Goal: Task Accomplishment & Management: Manage account settings

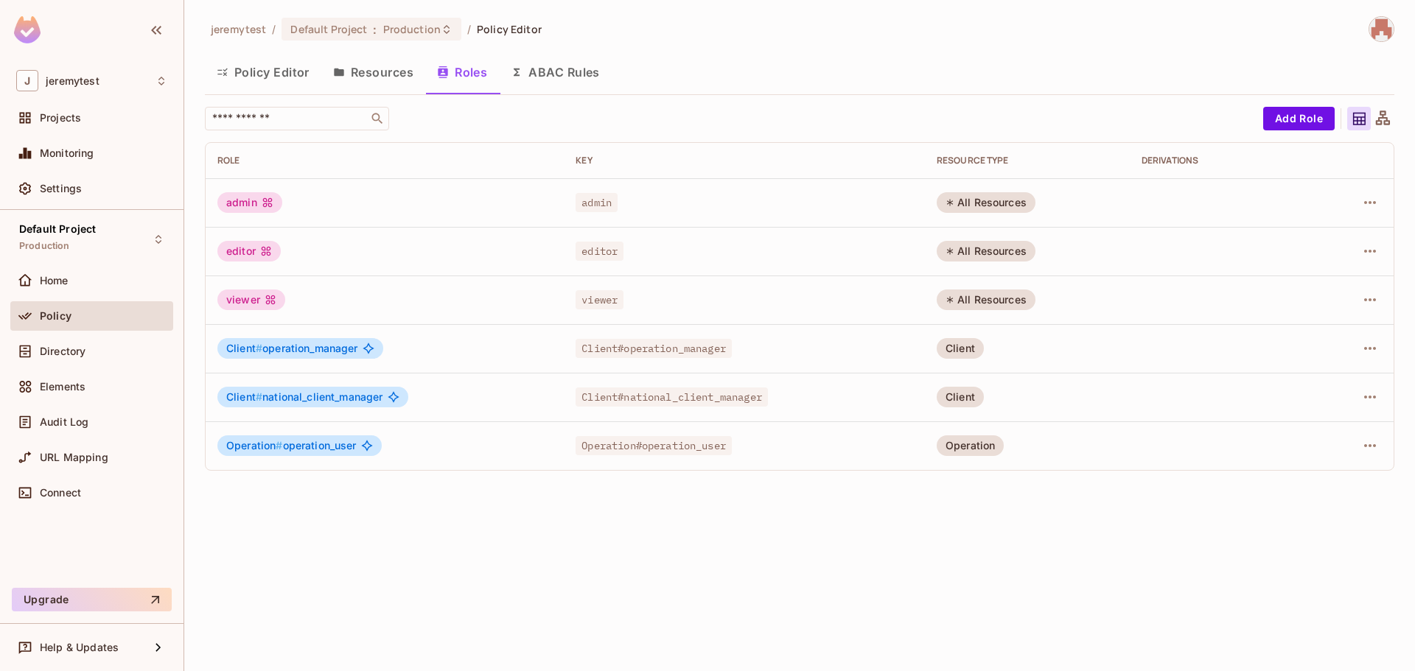
drag, startPoint x: 1255, startPoint y: 561, endPoint x: 1238, endPoint y: 528, distance: 37.6
click at [1255, 561] on div "jeremytest / Default Project : Production / Policy Editor Policy Editor Resourc…" at bounding box center [799, 335] width 1230 height 671
click at [595, 69] on button "ABAC Rules" at bounding box center [555, 72] width 113 height 37
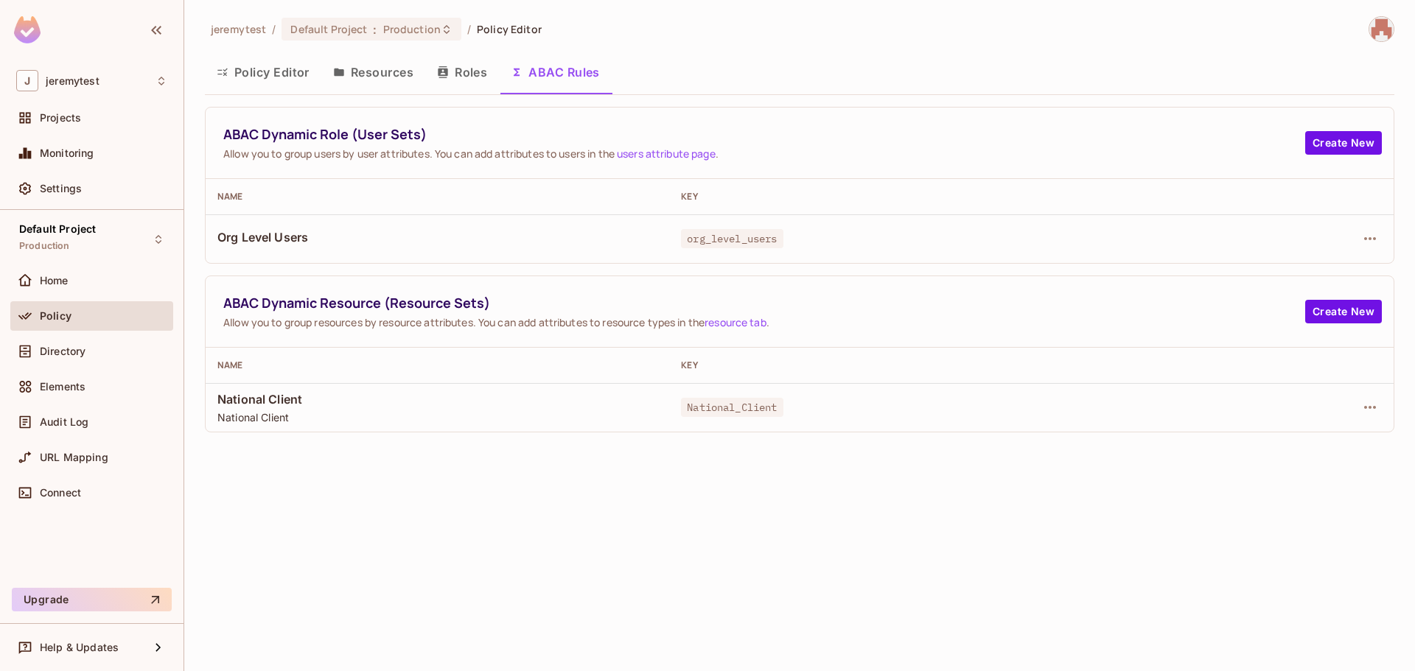
click at [446, 78] on button "Roles" at bounding box center [462, 72] width 74 height 37
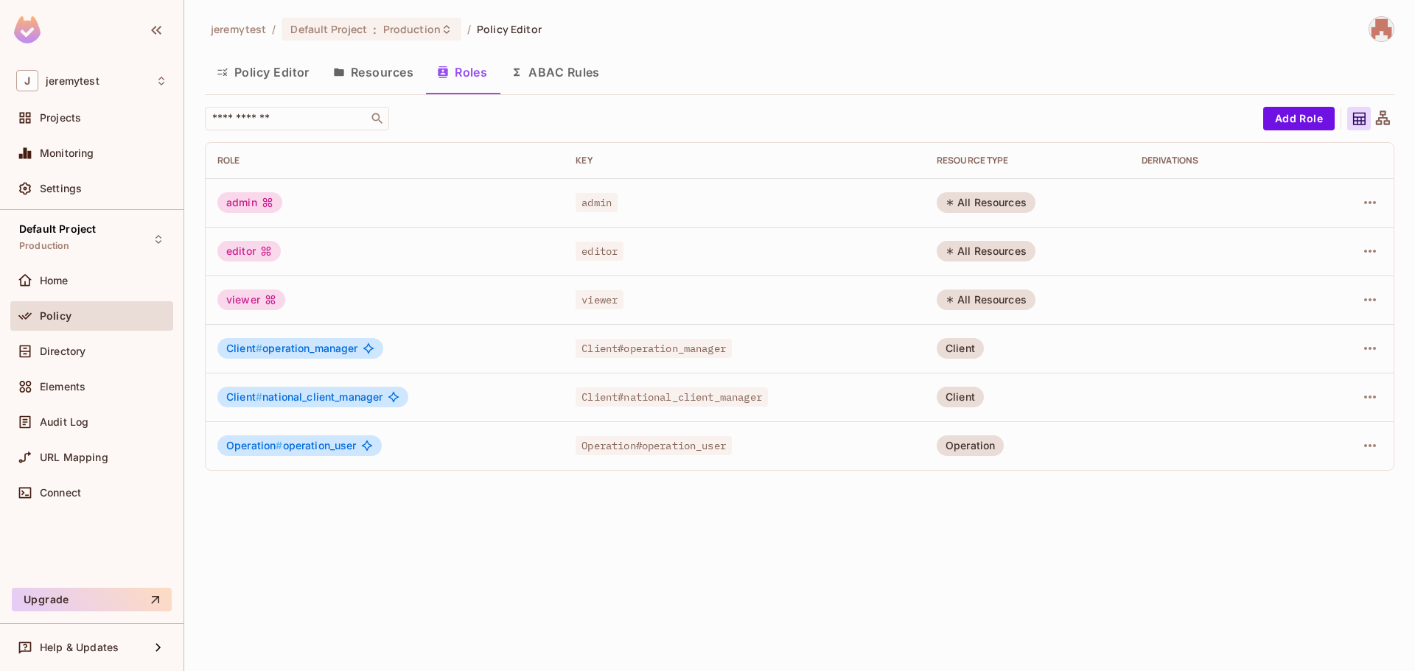
click at [388, 77] on button "Resources" at bounding box center [373, 72] width 104 height 37
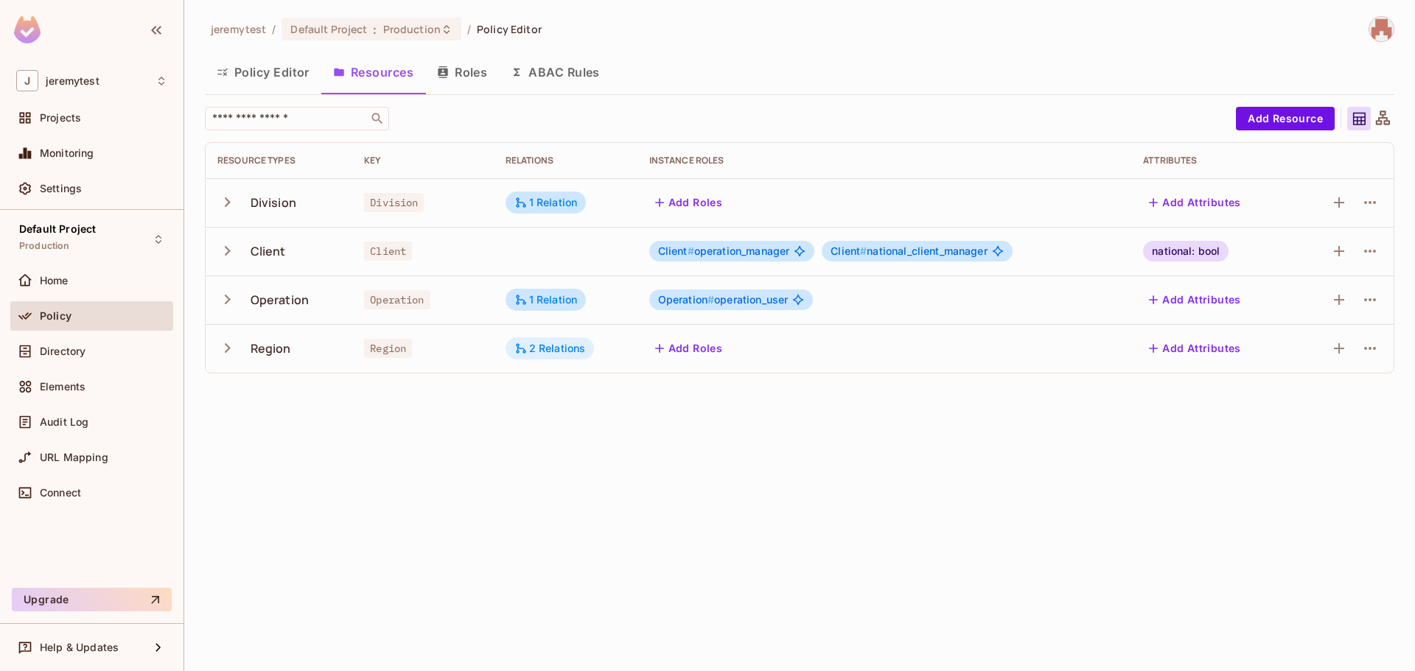
click at [552, 346] on div "2 Relations" at bounding box center [549, 348] width 71 height 13
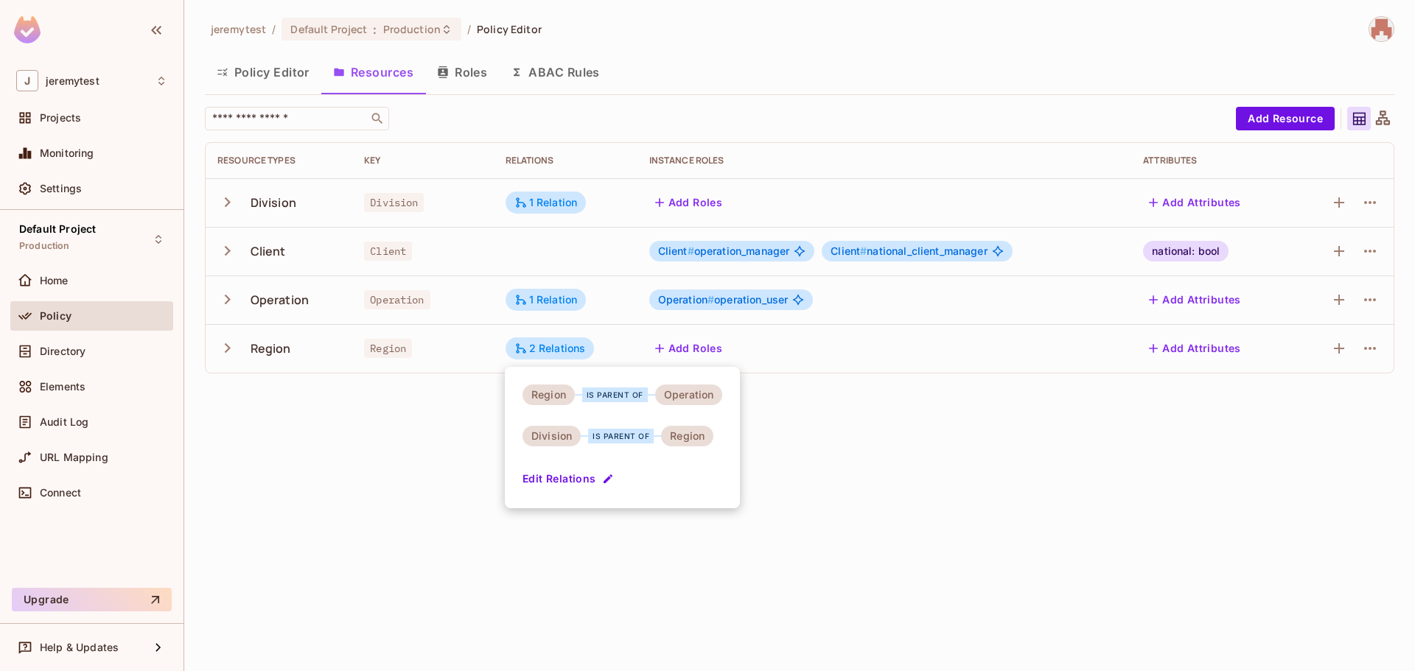
click at [977, 491] on div at bounding box center [707, 335] width 1415 height 671
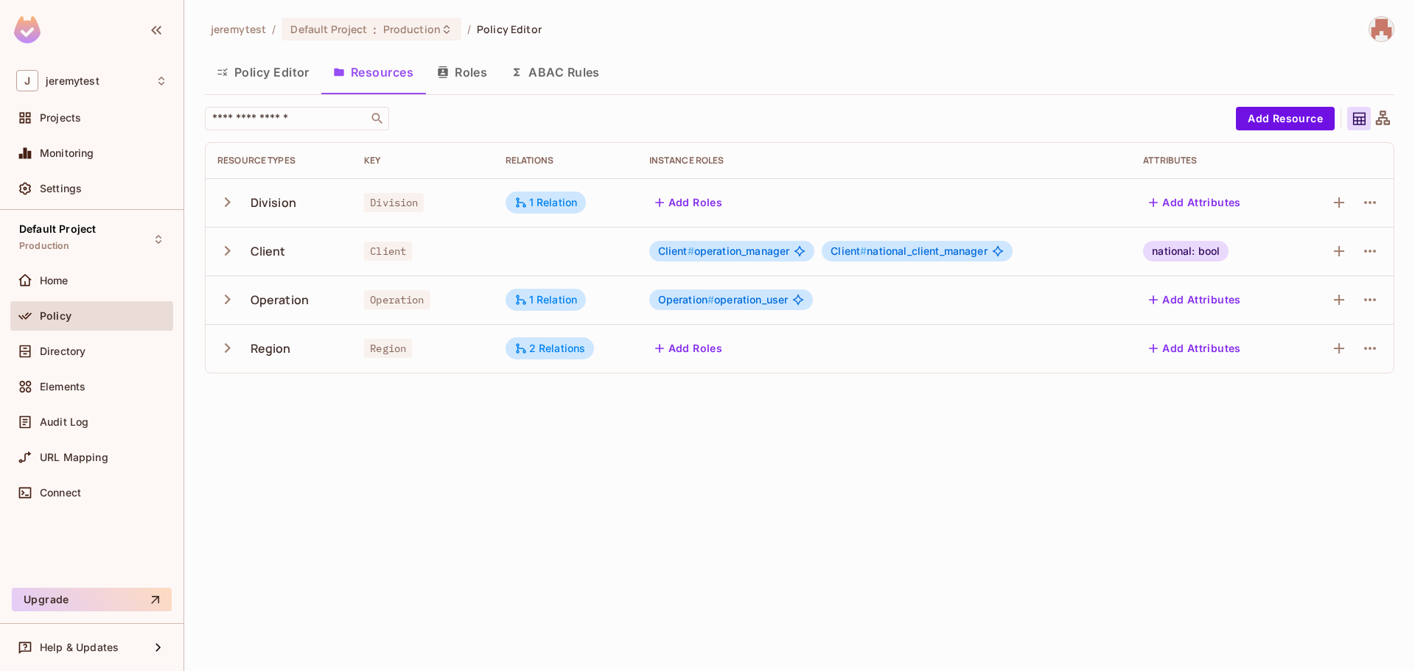
click at [223, 261] on button "button" at bounding box center [230, 251] width 26 height 32
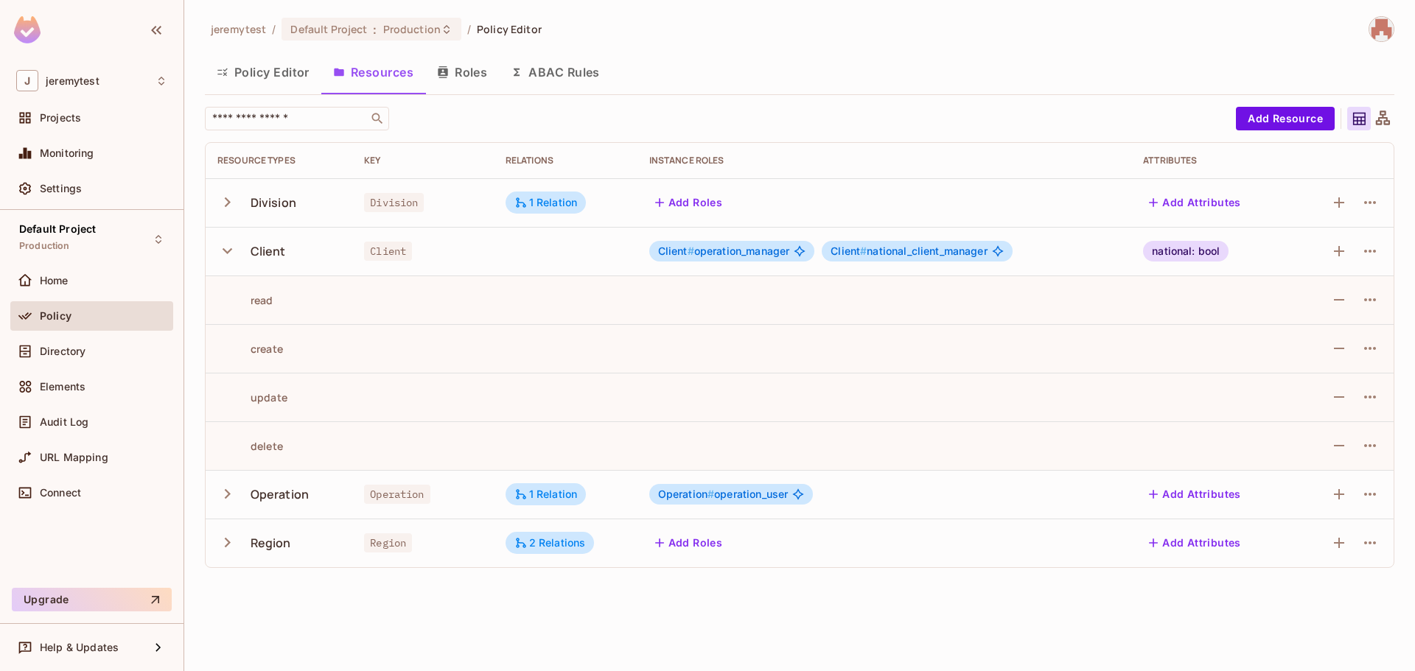
click at [223, 261] on button "button" at bounding box center [230, 251] width 26 height 32
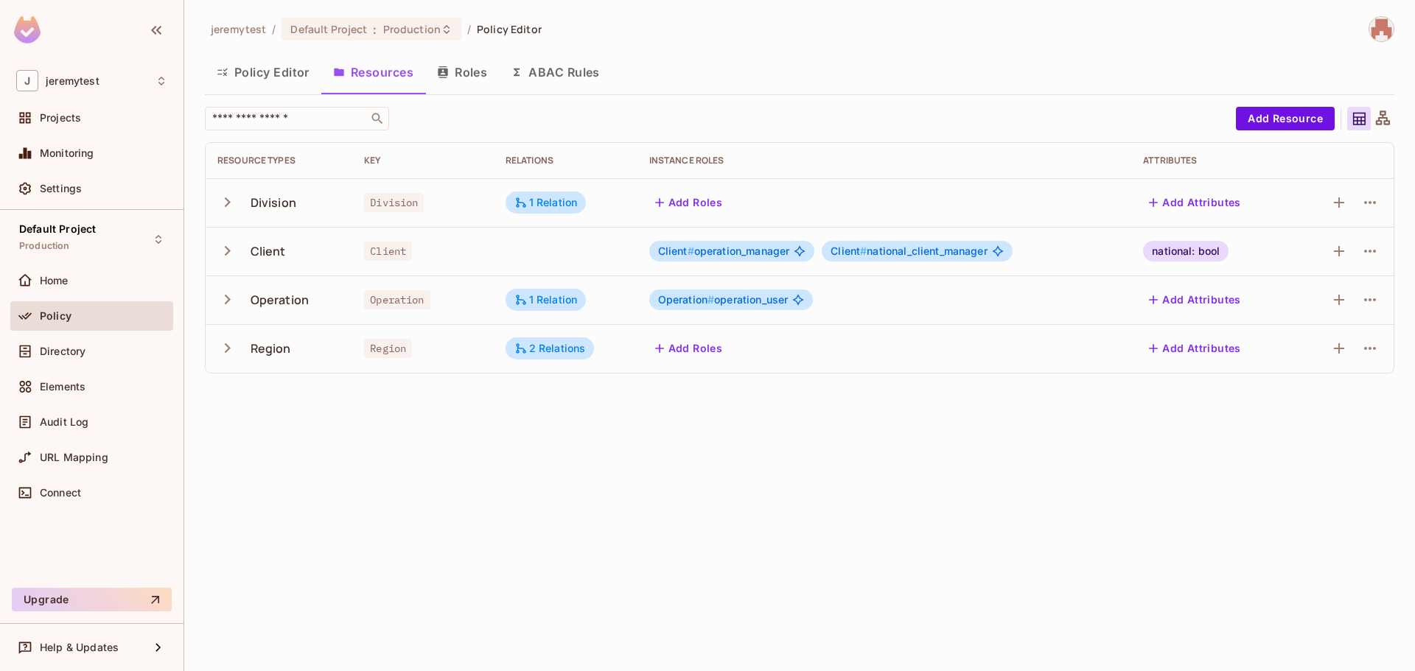
click at [262, 62] on button "Policy Editor" at bounding box center [263, 72] width 116 height 37
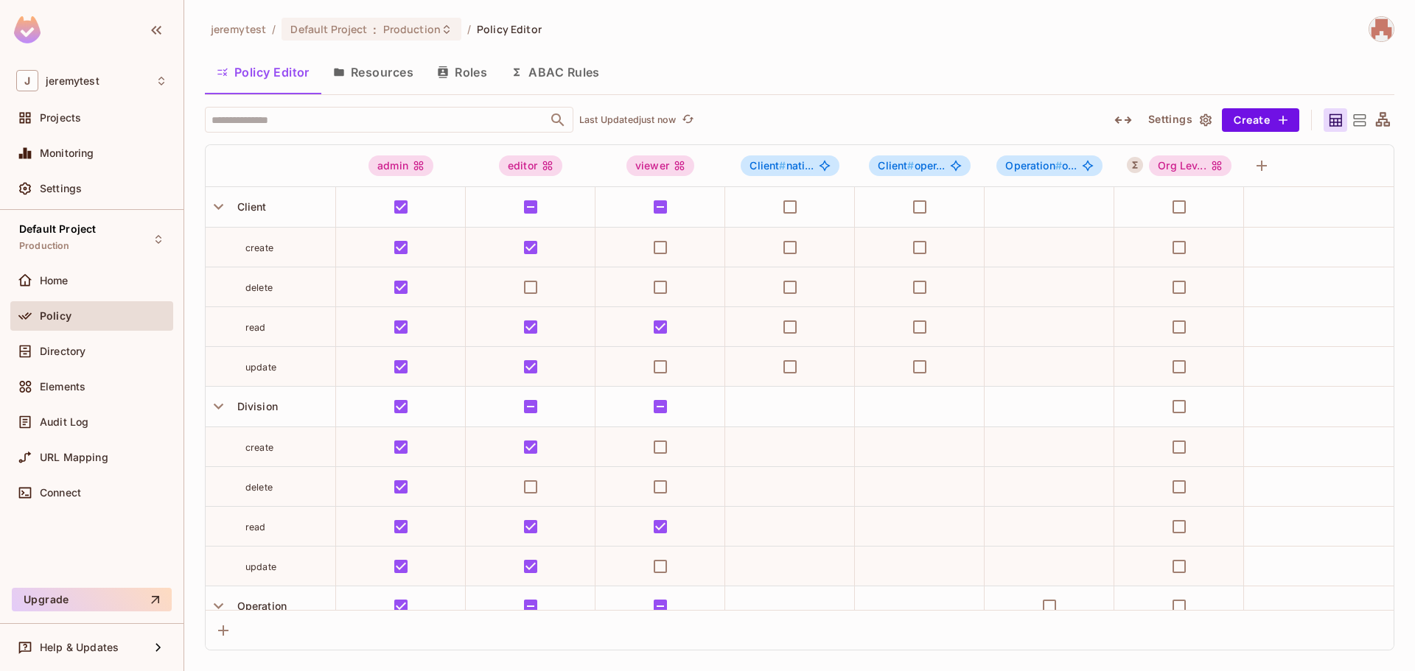
click at [390, 72] on button "Resources" at bounding box center [373, 72] width 104 height 37
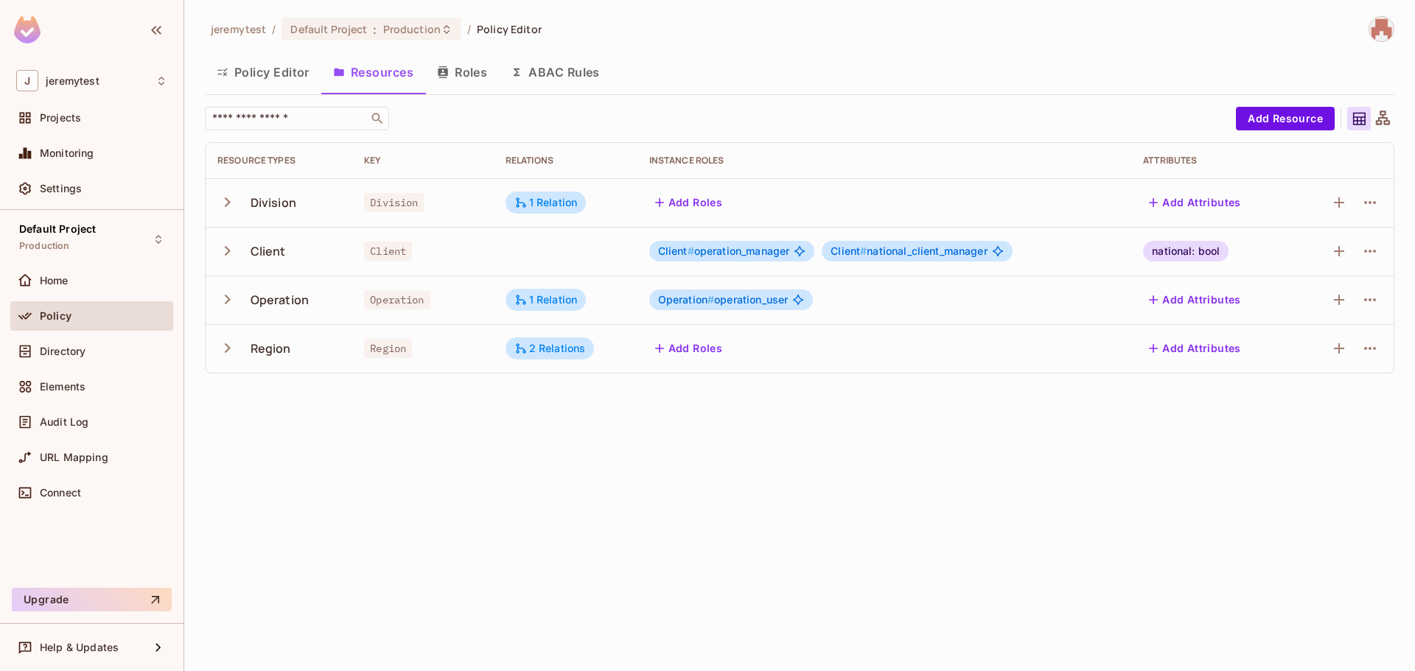
click at [223, 297] on icon "button" at bounding box center [227, 300] width 20 height 20
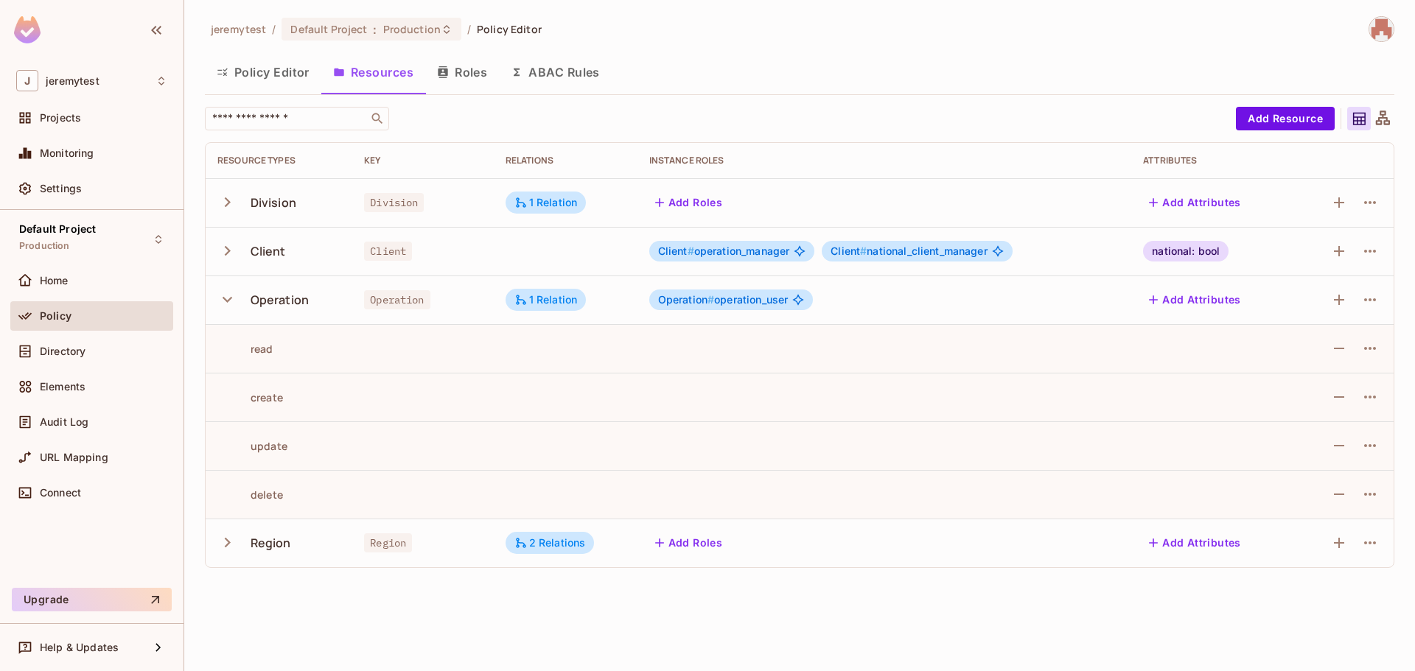
click at [228, 298] on icon "button" at bounding box center [227, 300] width 20 height 20
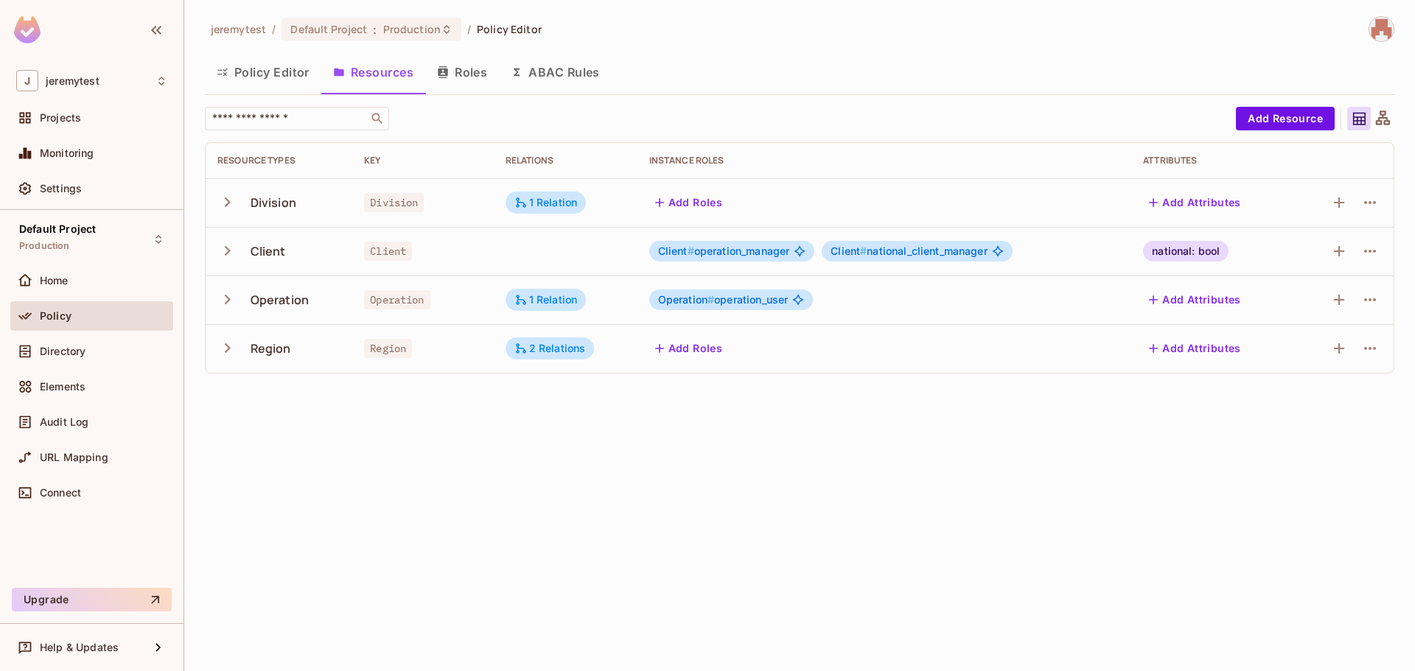
click at [462, 77] on button "Roles" at bounding box center [462, 72] width 74 height 37
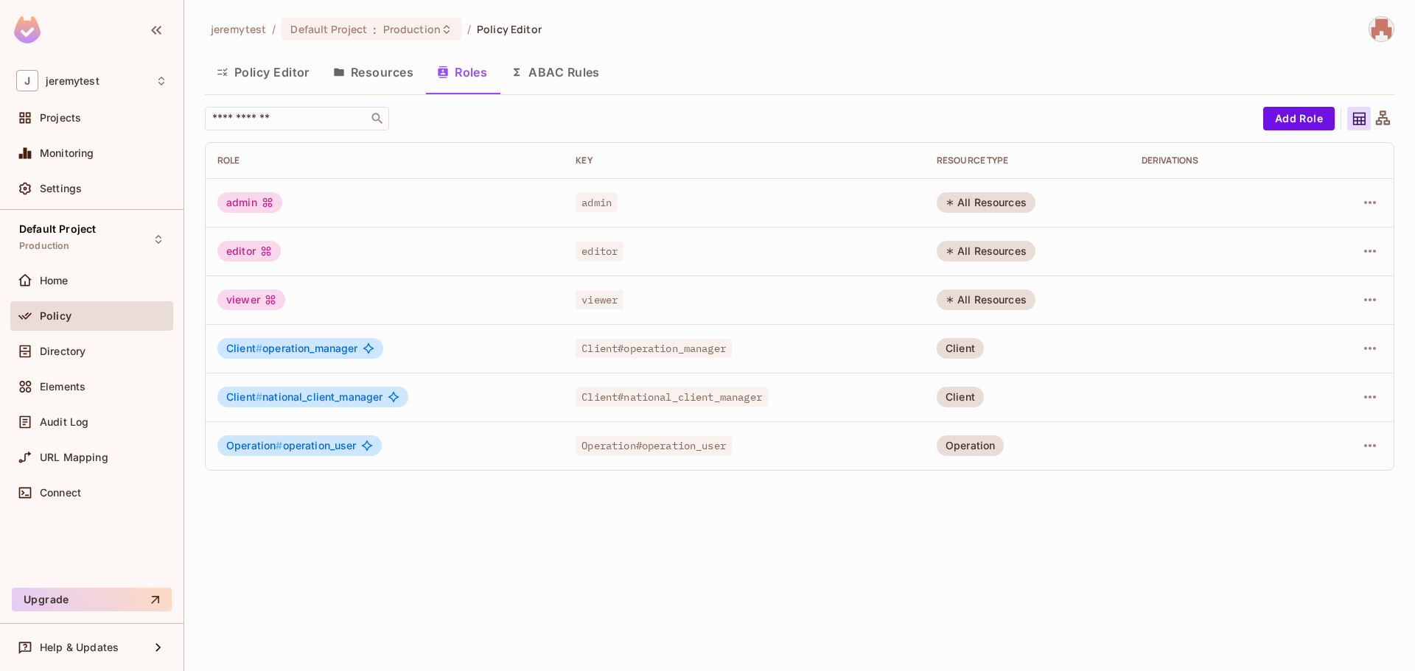
click at [368, 70] on button "Resources" at bounding box center [373, 72] width 104 height 37
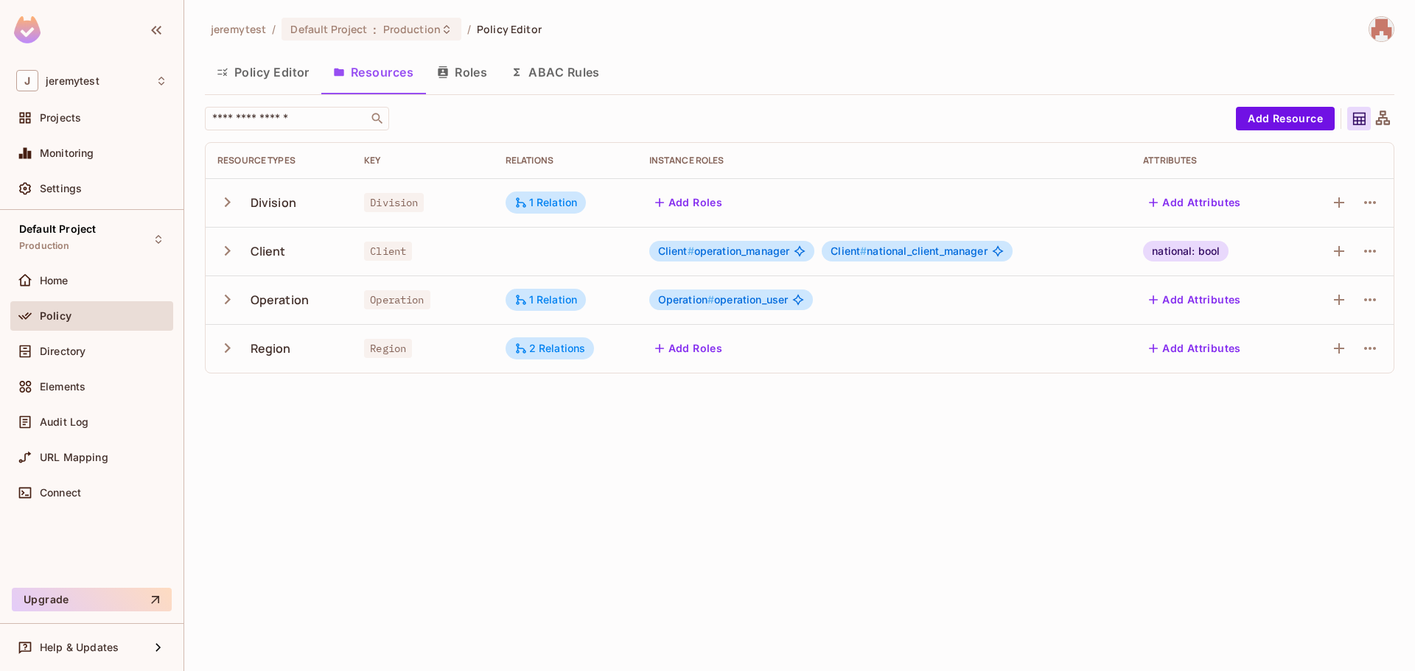
click at [223, 308] on icon "button" at bounding box center [227, 300] width 20 height 20
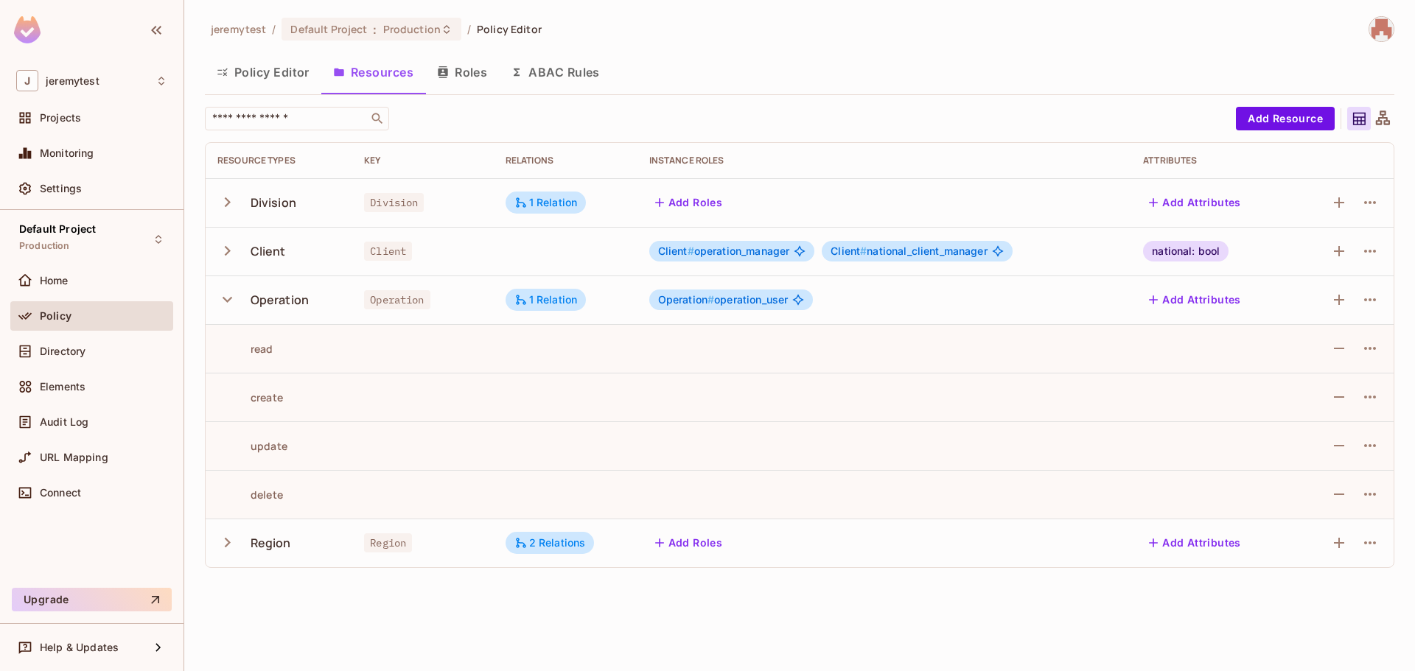
click at [223, 308] on icon "button" at bounding box center [227, 300] width 20 height 20
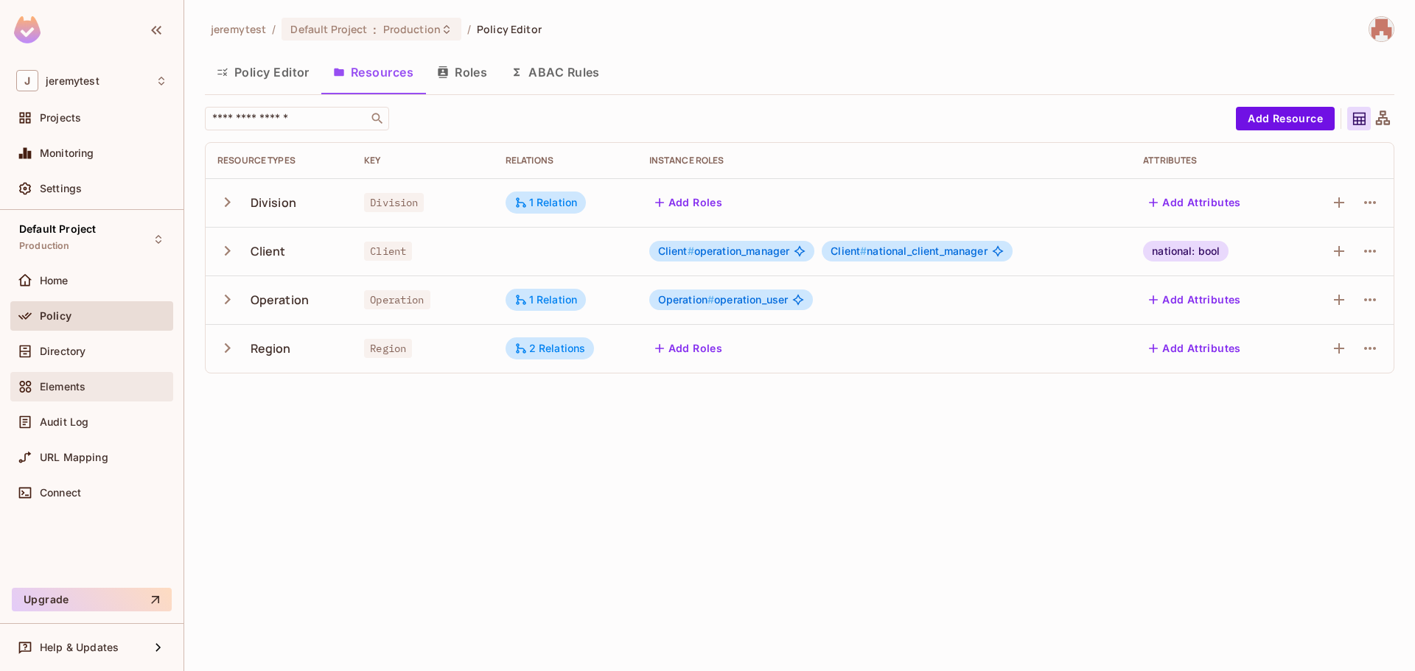
click at [80, 381] on span "Elements" at bounding box center [63, 387] width 46 height 12
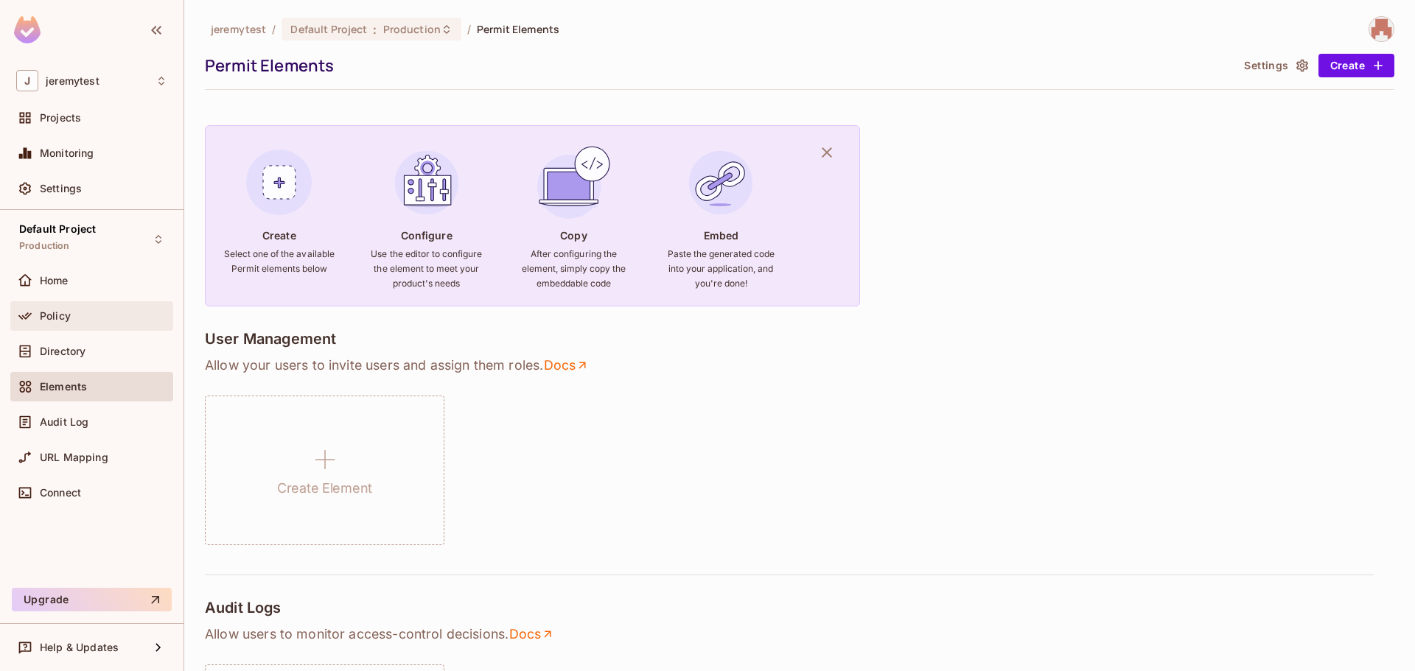
click at [83, 314] on div "Policy" at bounding box center [103, 316] width 127 height 12
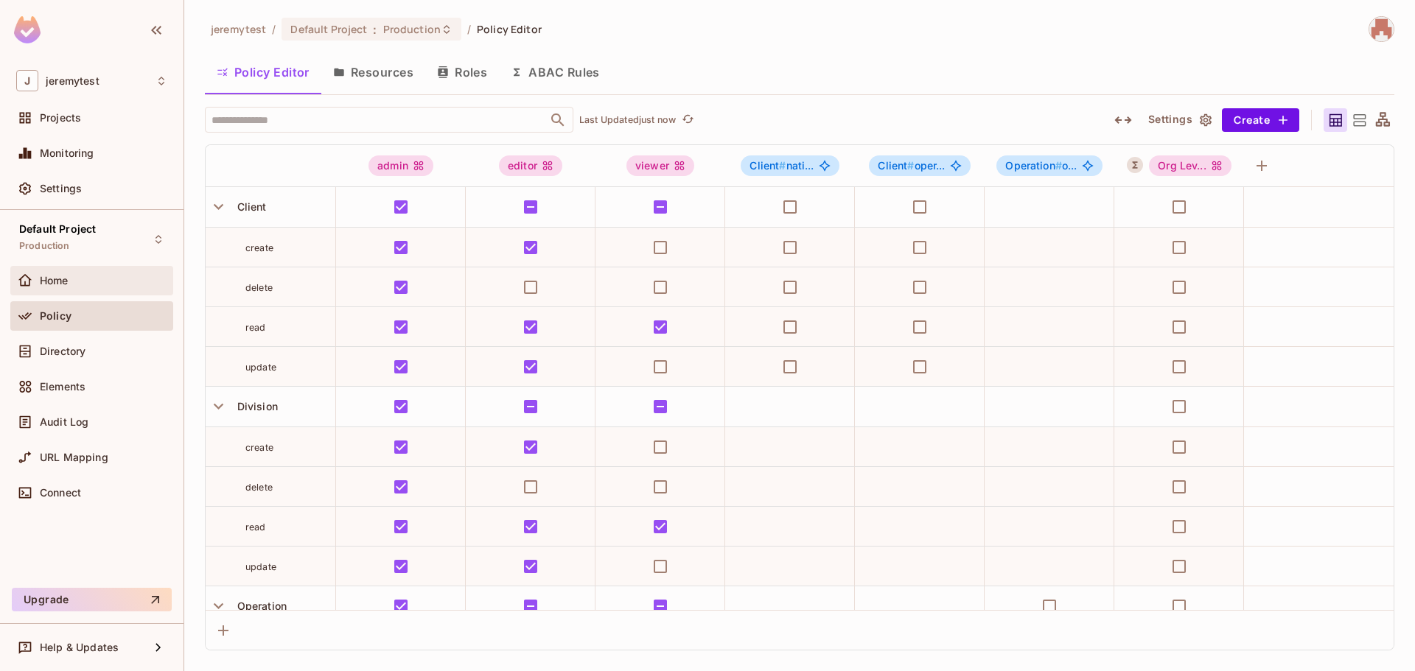
click at [79, 285] on div "Home" at bounding box center [103, 281] width 127 height 12
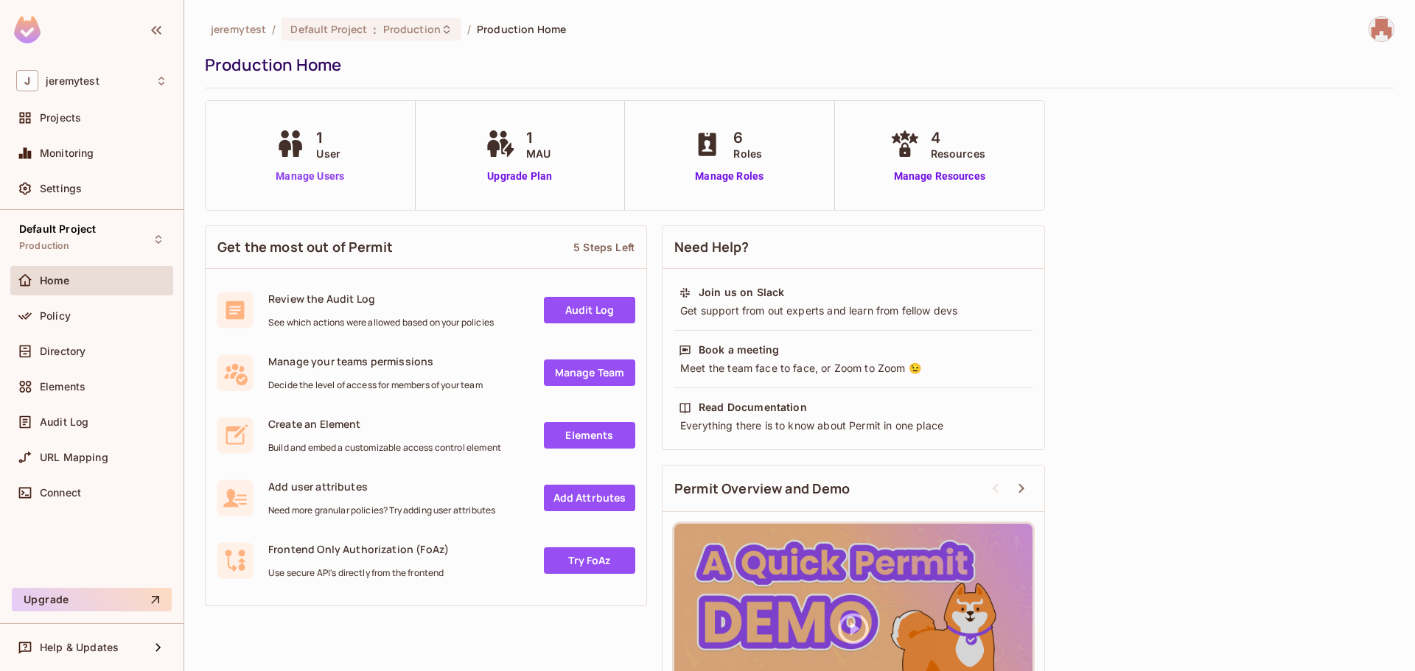
click at [305, 170] on link "Manage Users" at bounding box center [310, 176] width 76 height 15
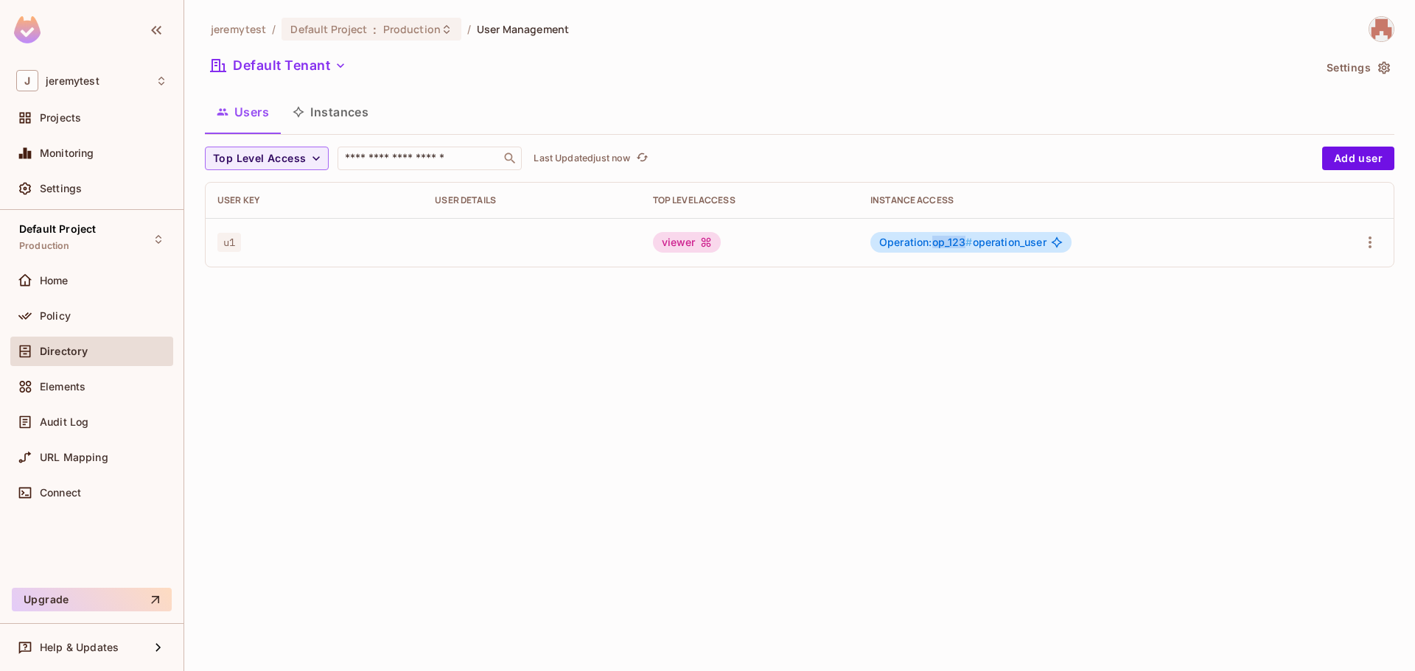
drag, startPoint x: 963, startPoint y: 246, endPoint x: 931, endPoint y: 246, distance: 32.4
click at [931, 246] on span "Operation:op_123 #" at bounding box center [926, 242] width 94 height 13
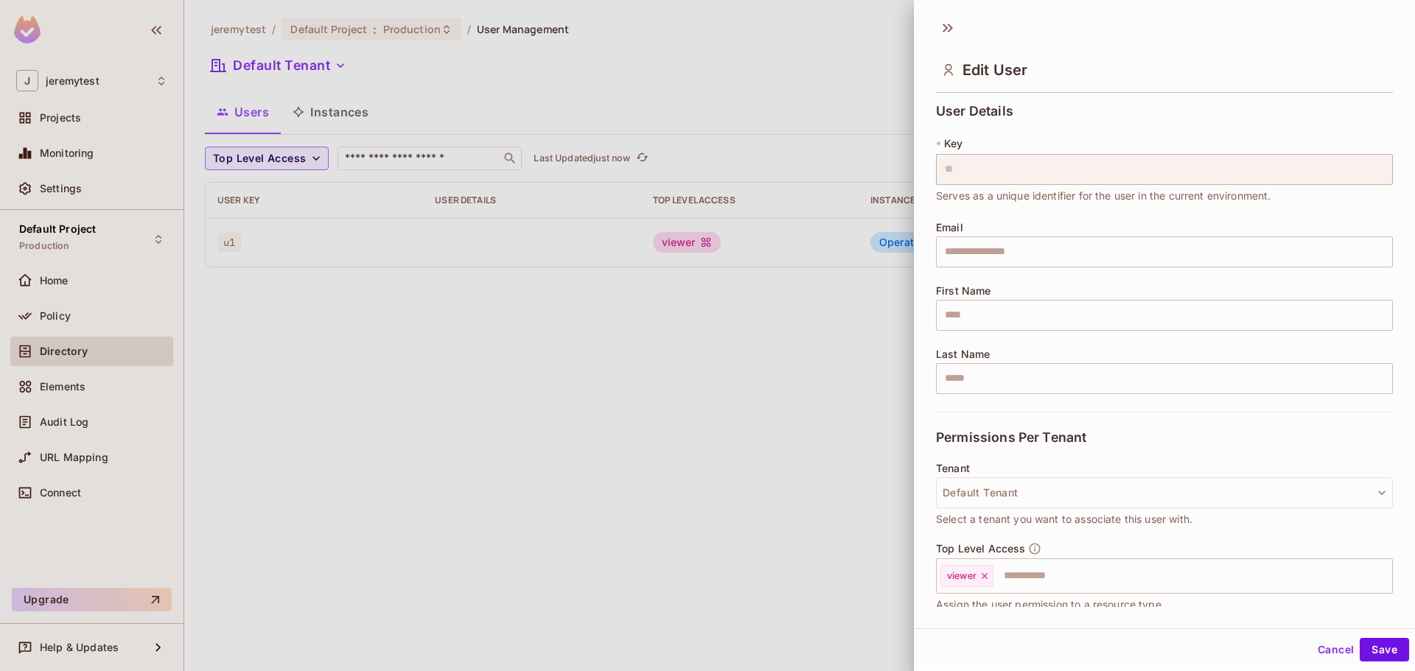
click at [852, 345] on div at bounding box center [707, 335] width 1415 height 671
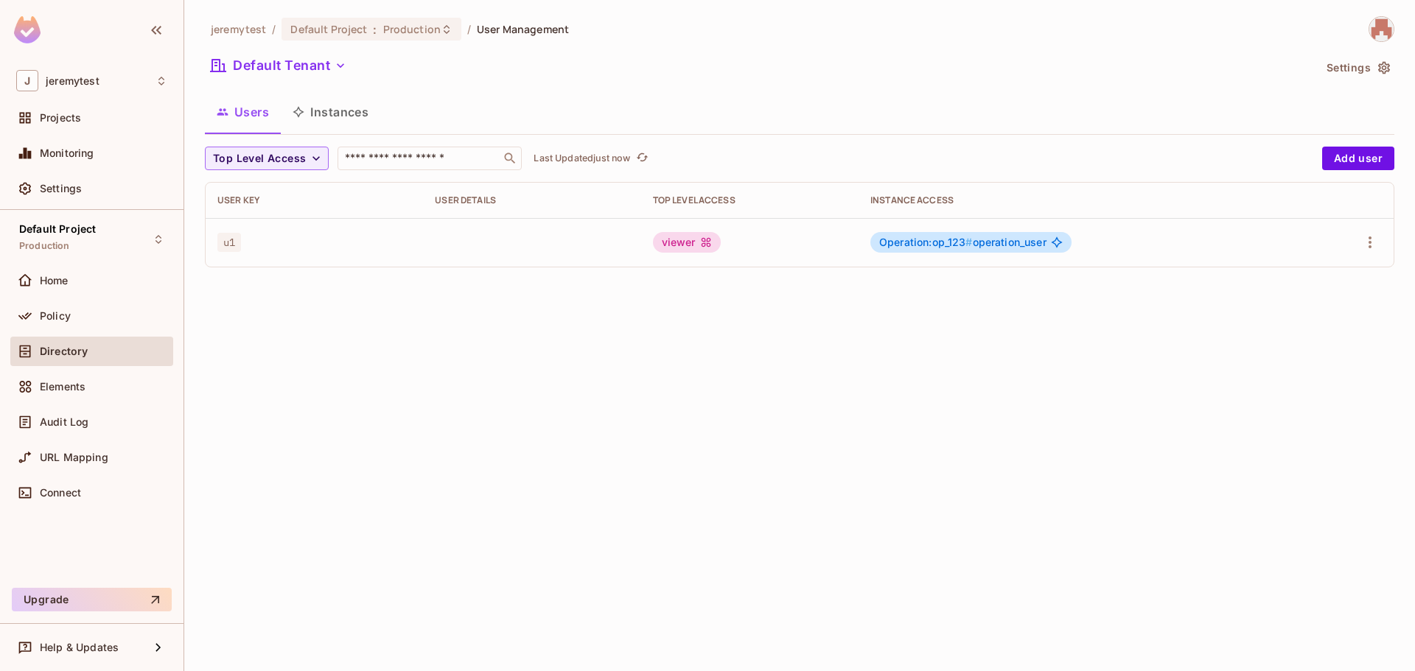
click at [1093, 309] on div "jeremytest / Default Project : Production / User Management Default Tenant Sett…" at bounding box center [799, 335] width 1230 height 671
click at [343, 108] on button "Instances" at bounding box center [330, 112] width 99 height 37
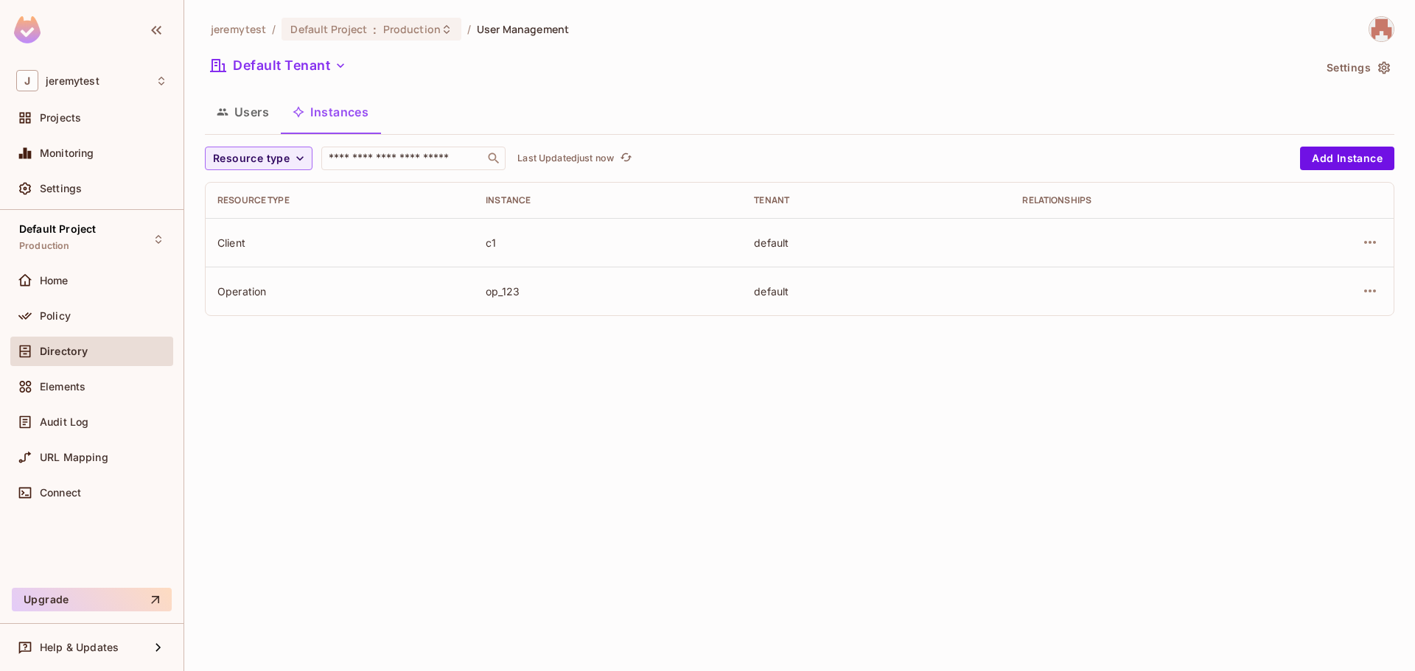
click at [665, 301] on td "op_123" at bounding box center [608, 291] width 268 height 49
click at [253, 115] on button "Users" at bounding box center [243, 112] width 76 height 37
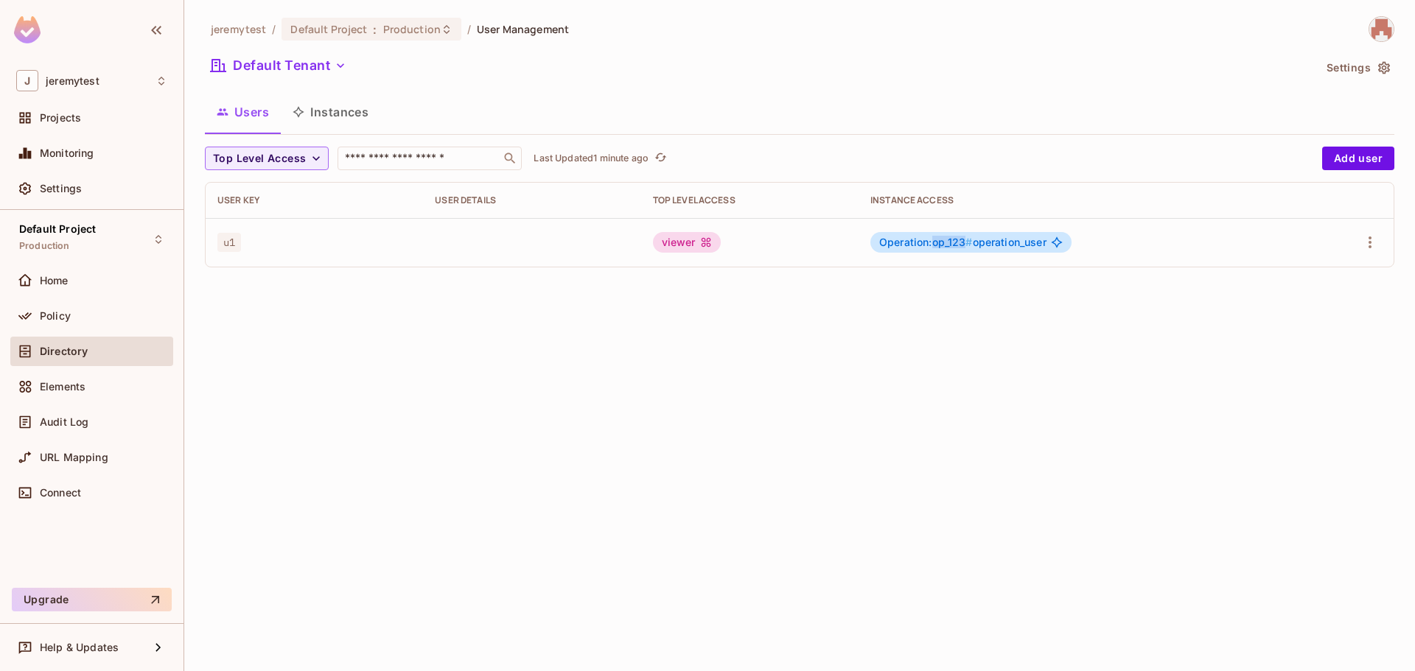
drag, startPoint x: 961, startPoint y: 240, endPoint x: 932, endPoint y: 240, distance: 29.5
click at [932, 240] on span "Operation:op_123 #" at bounding box center [926, 242] width 94 height 13
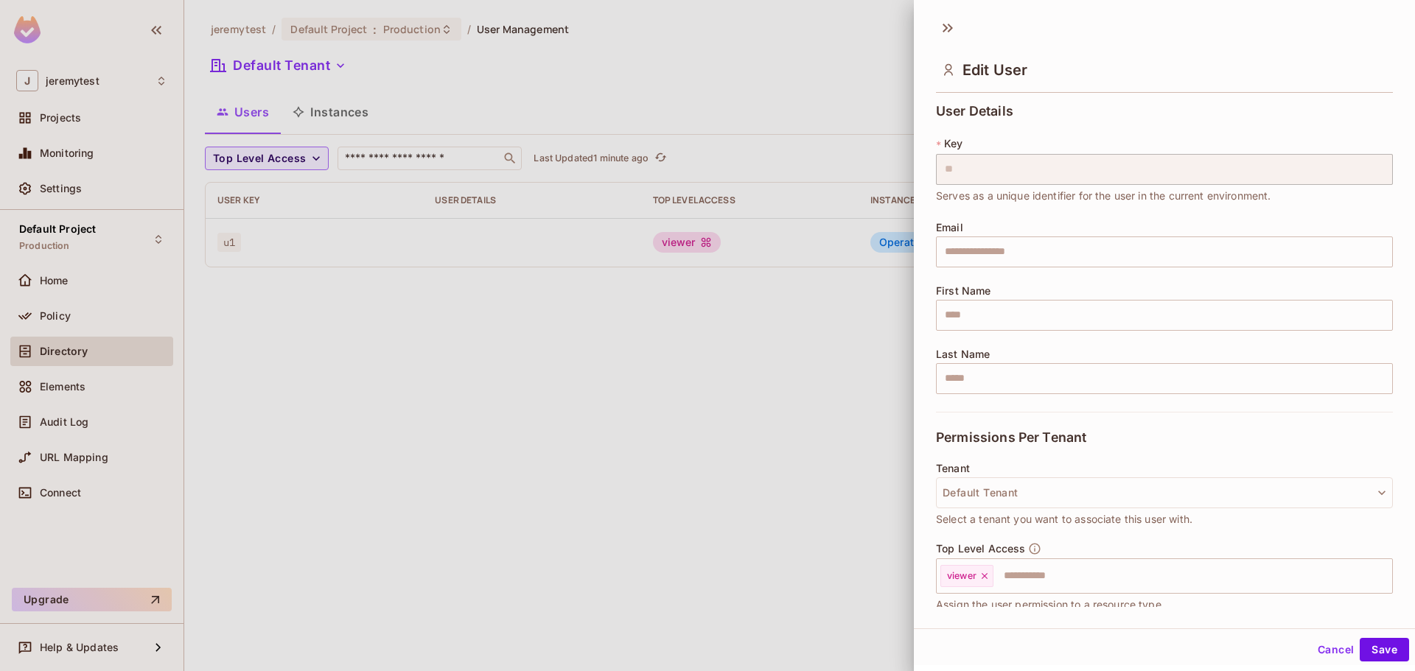
click at [837, 407] on div at bounding box center [707, 335] width 1415 height 671
